Goal: Information Seeking & Learning: Compare options

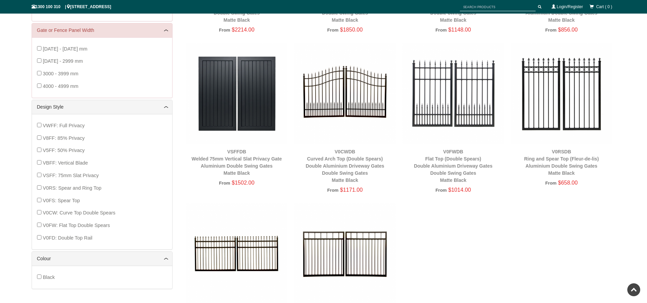
scroll to position [221, 0]
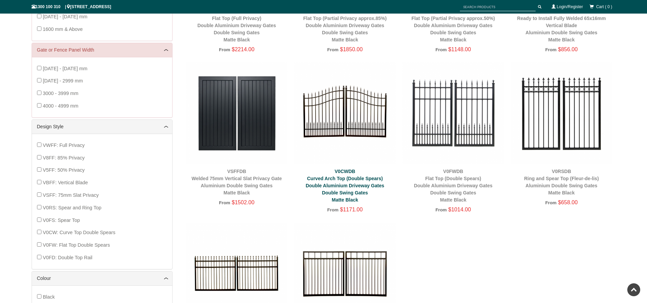
click at [345, 177] on link "V0CWDB Curved Arch Top (Double Spears) Double Aluminium Driveway Gates Double S…" at bounding box center [345, 186] width 78 height 34
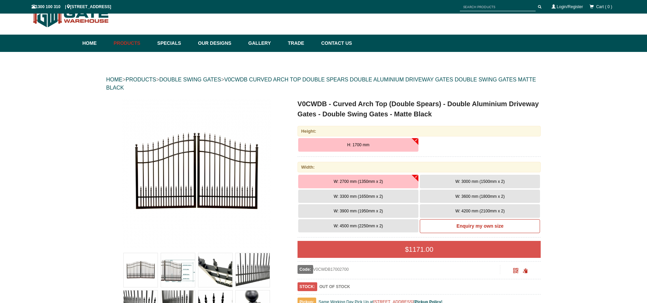
click at [470, 209] on span "W: 4200 mm (2100mm x 2)" at bounding box center [479, 211] width 49 height 5
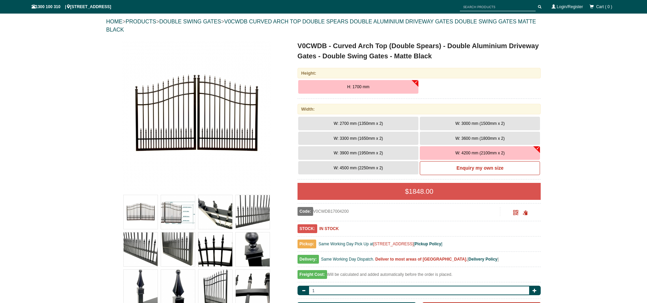
scroll to position [119, 0]
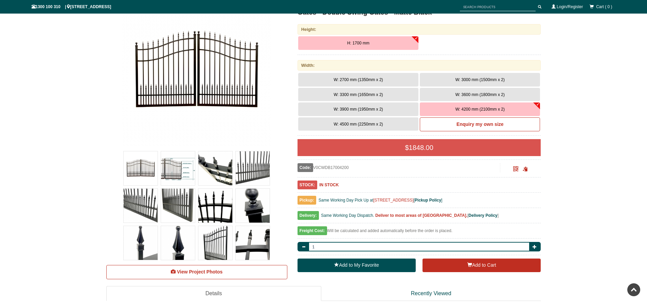
click at [271, 103] on img at bounding box center [196, 71] width 149 height 149
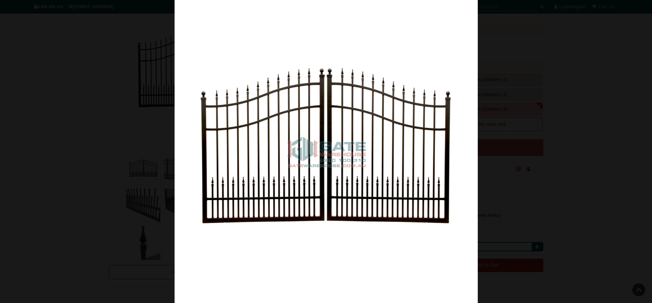
click at [271, 103] on img at bounding box center [325, 151] width 303 height 303
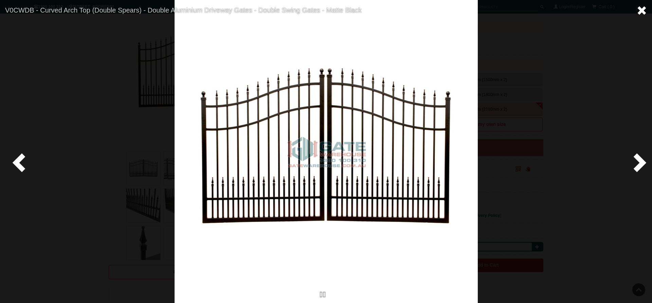
drag, startPoint x: 643, startPoint y: 5, endPoint x: 633, endPoint y: 10, distance: 10.5
click at [642, 5] on span at bounding box center [641, 10] width 10 height 10
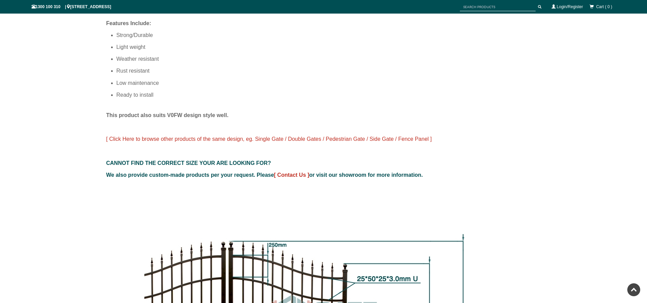
scroll to position [492, 0]
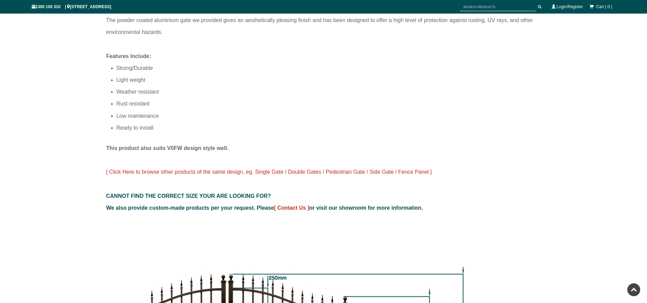
click at [412, 170] on span "[ Click Here to browse other products of the same design, eg. Single Gate / Dou…" at bounding box center [269, 172] width 326 height 6
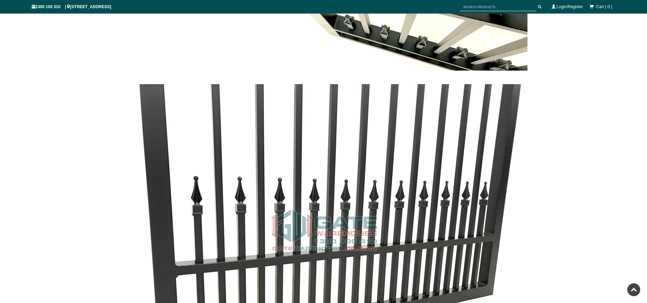
scroll to position [1290, 0]
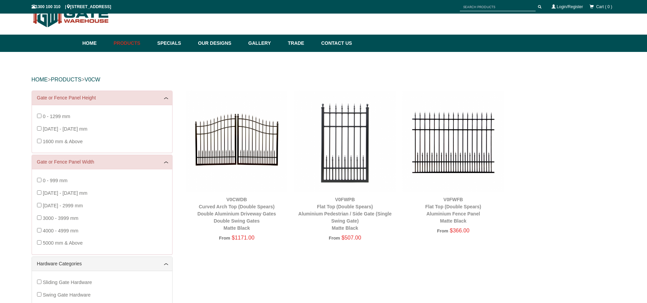
click at [451, 159] on img at bounding box center [452, 141] width 101 height 101
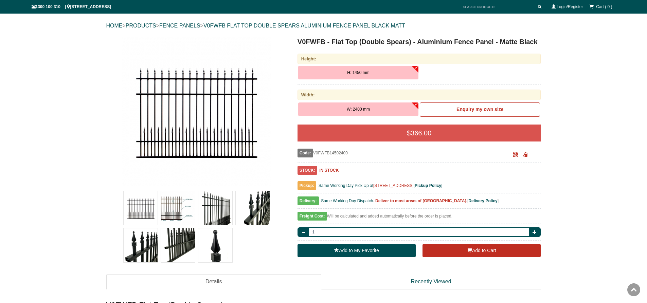
scroll to position [51, 0]
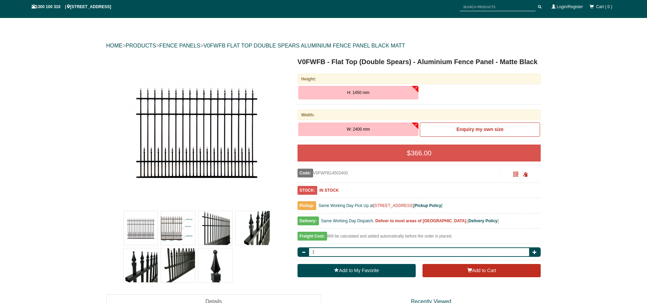
click at [399, 92] on button "H: 1450 mm" at bounding box center [358, 93] width 120 height 14
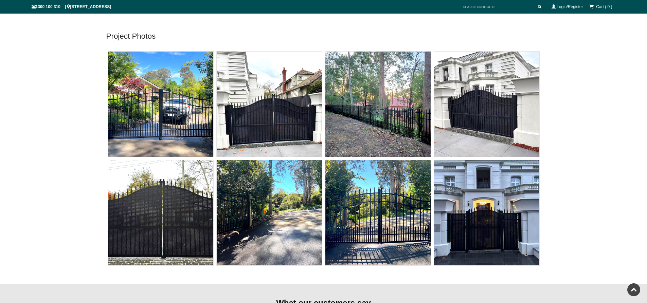
scroll to position [2987, 0]
click at [370, 116] on img at bounding box center [377, 104] width 105 height 105
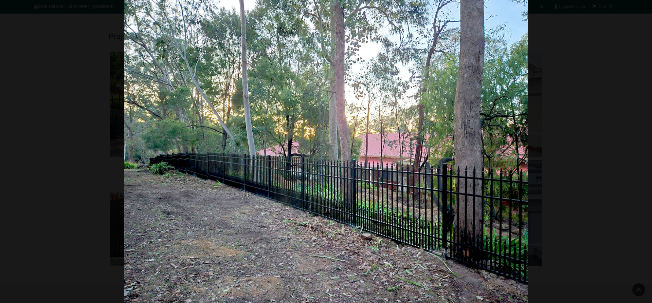
click at [573, 36] on div at bounding box center [326, 151] width 652 height 303
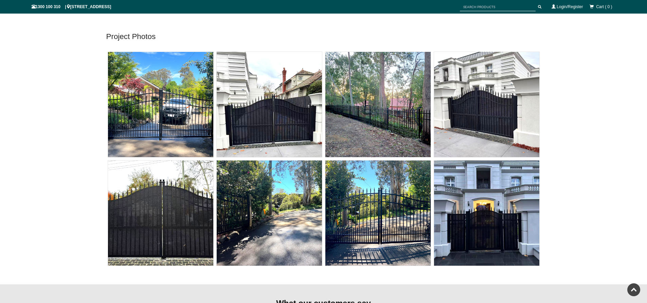
click at [268, 117] on img at bounding box center [269, 104] width 105 height 105
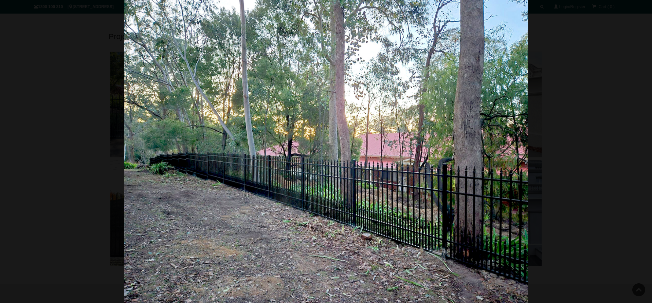
click at [87, 117] on div at bounding box center [326, 151] width 652 height 303
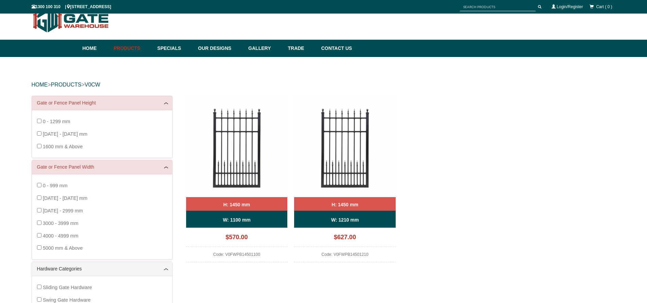
scroll to position [17, 0]
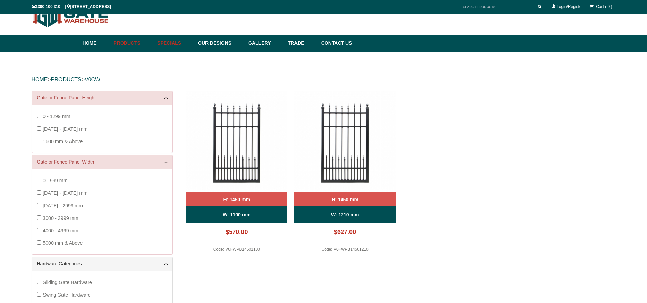
click at [168, 42] on link "Specials" at bounding box center [174, 43] width 41 height 17
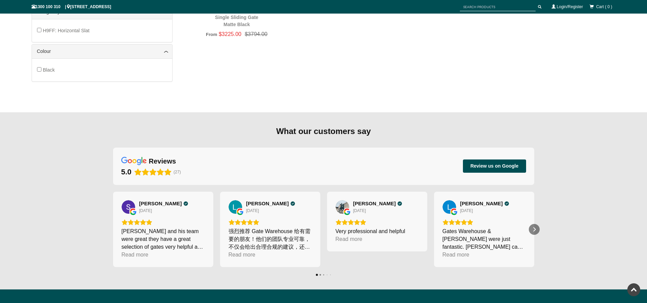
scroll to position [85, 0]
